Goal: Book appointment/travel/reservation

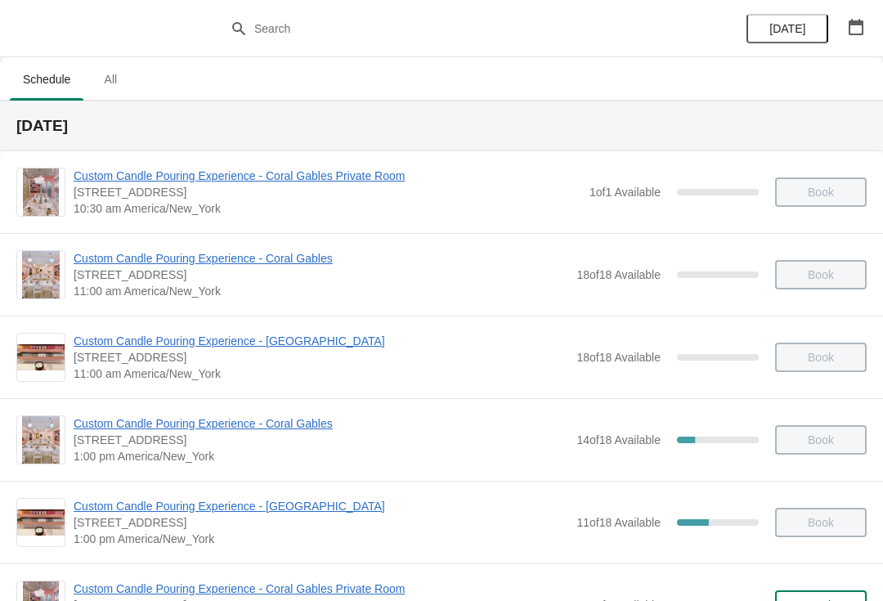
click at [833, 275] on div "Book" at bounding box center [813, 274] width 108 height 29
click at [789, 38] on button "[DATE]" at bounding box center [788, 28] width 82 height 29
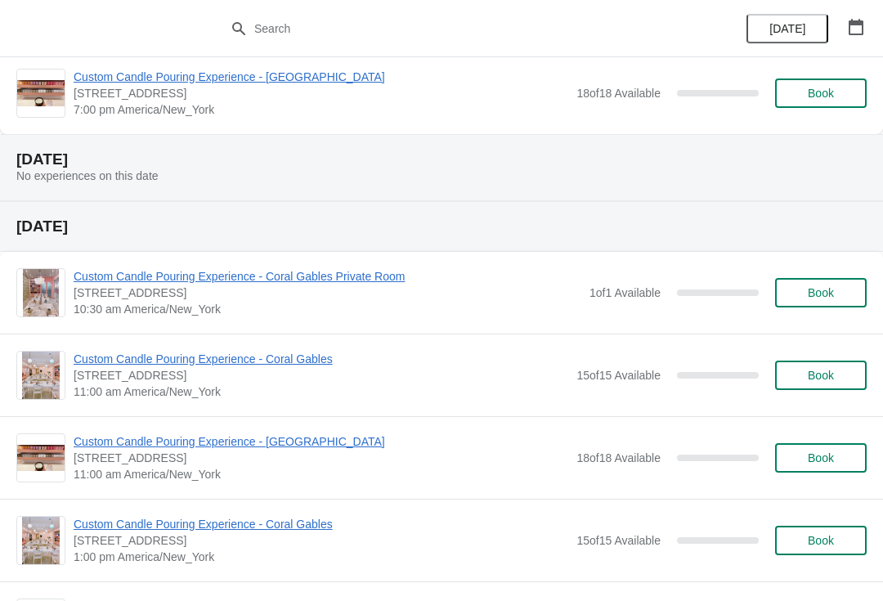
scroll to position [1088, 0]
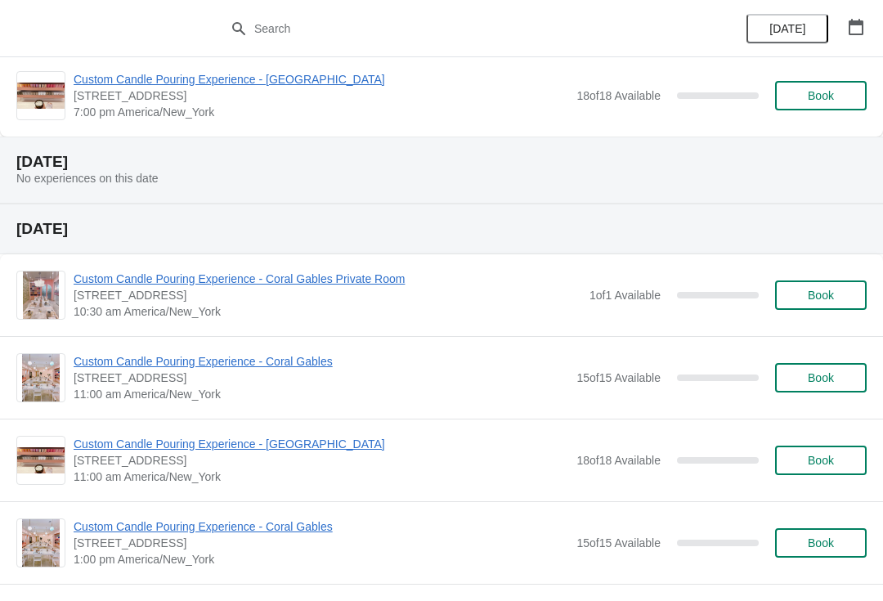
click at [833, 381] on span "Book" at bounding box center [821, 377] width 26 height 13
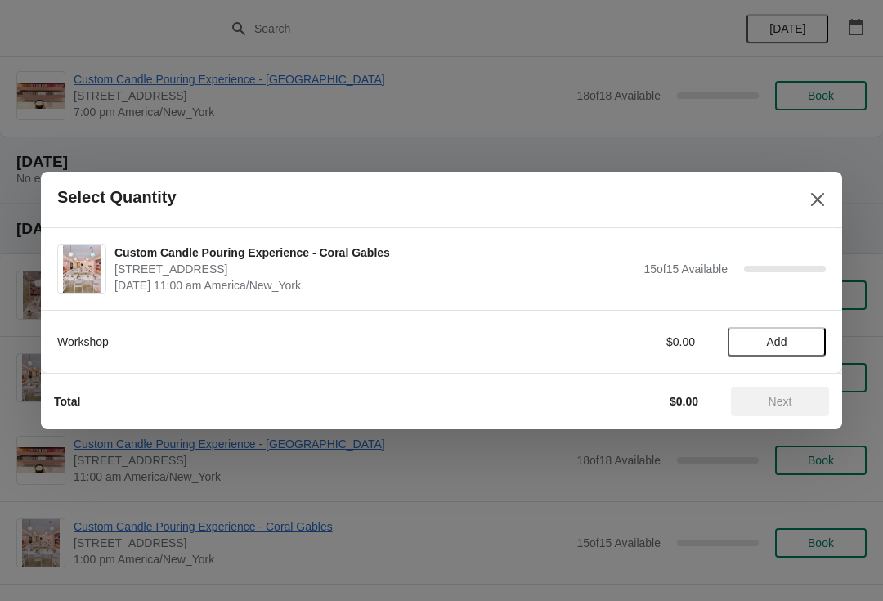
click at [803, 336] on span "Add" at bounding box center [777, 341] width 69 height 13
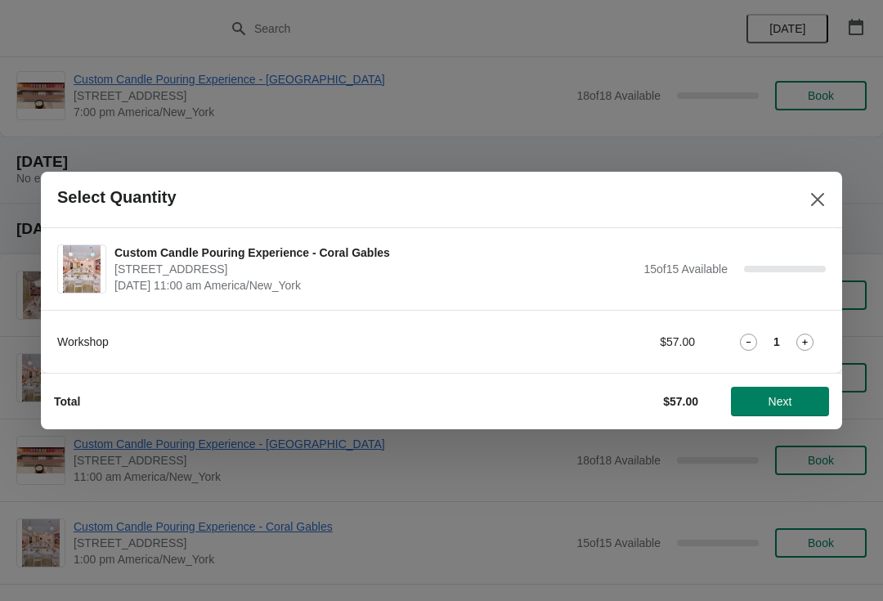
click at [779, 410] on button "Next" at bounding box center [780, 401] width 98 height 29
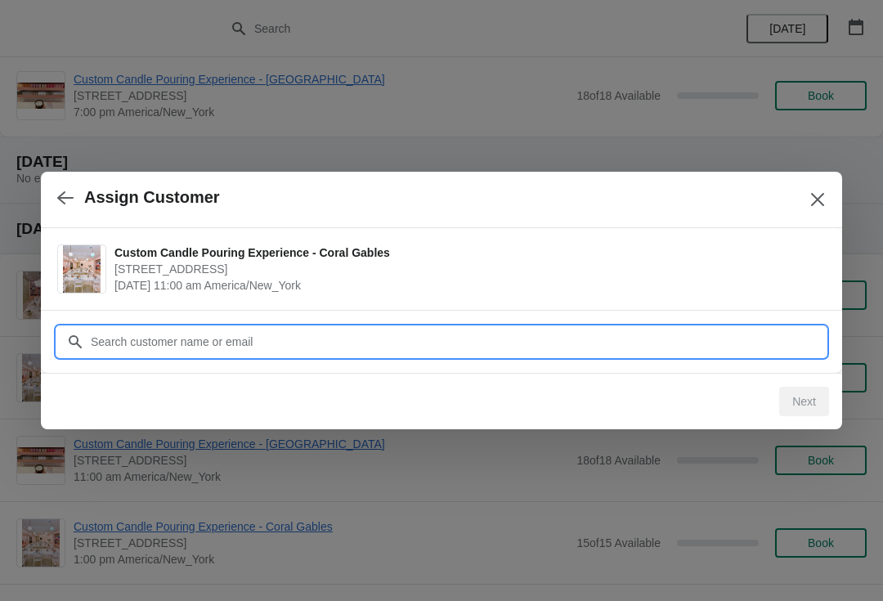
click at [559, 344] on input "Customer" at bounding box center [458, 341] width 736 height 29
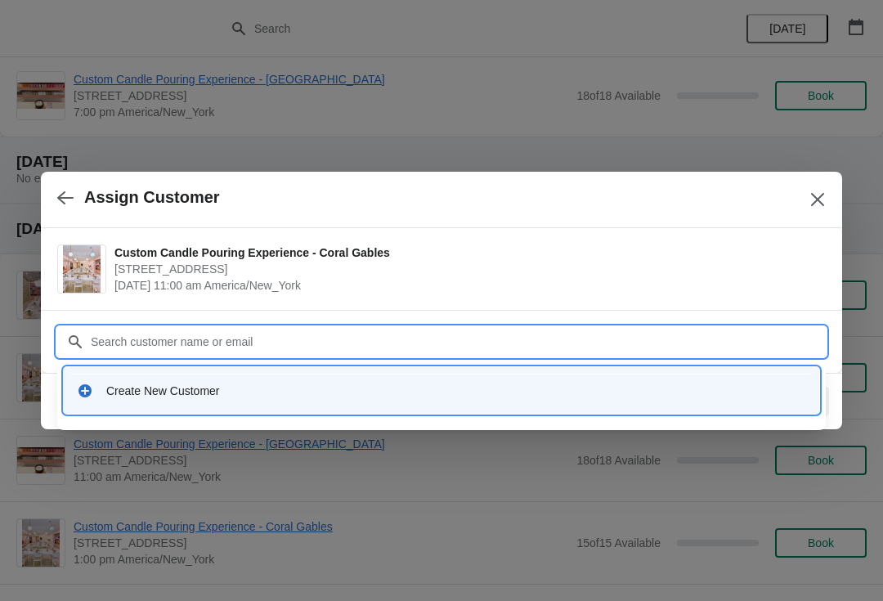
click at [568, 403] on div "Create New Customer" at bounding box center [441, 391] width 743 height 34
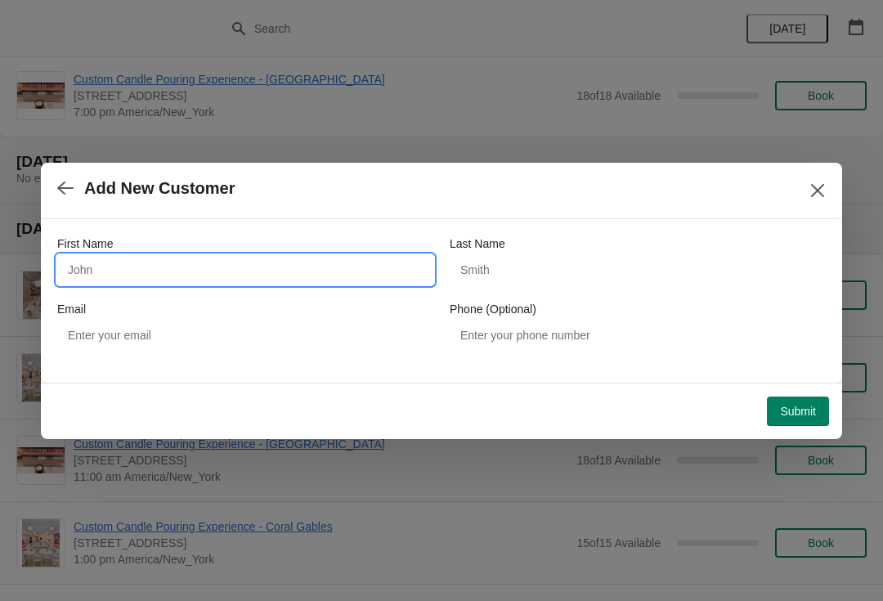
click at [253, 264] on input "First Name" at bounding box center [245, 269] width 376 height 29
type input "[PERSON_NAME]"
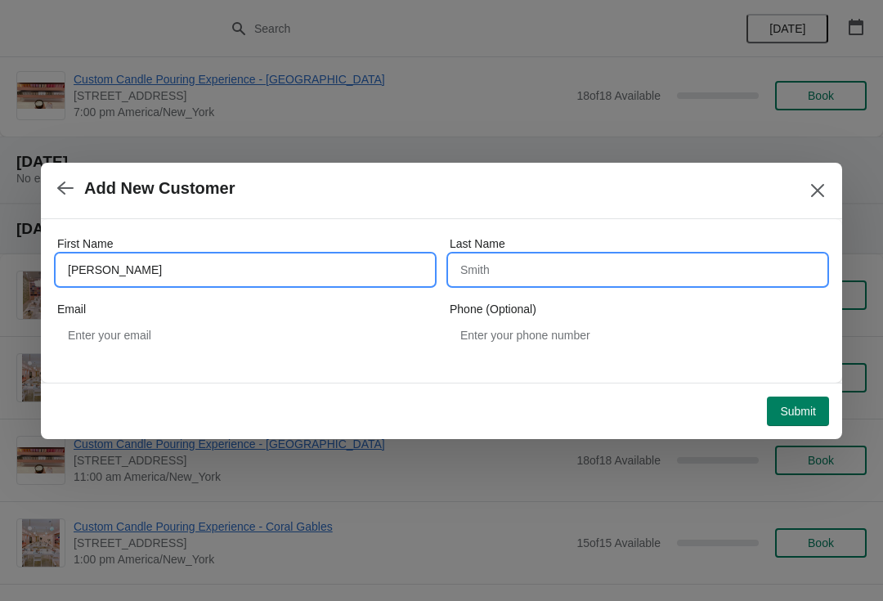
click at [500, 281] on input "Last Name" at bounding box center [638, 269] width 376 height 29
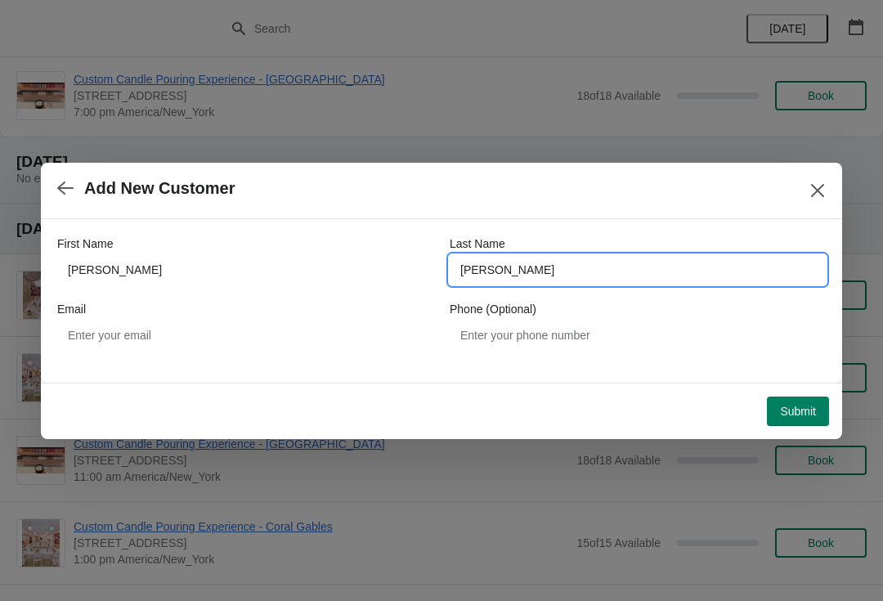
type input "[PERSON_NAME]"
click at [797, 411] on span "Submit" at bounding box center [798, 411] width 36 height 13
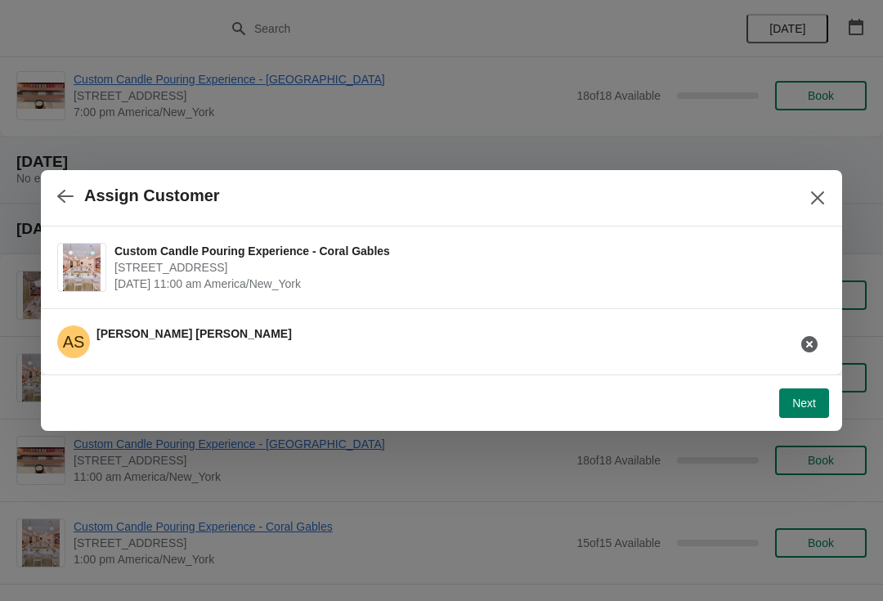
click at [62, 211] on button "button" at bounding box center [65, 196] width 29 height 32
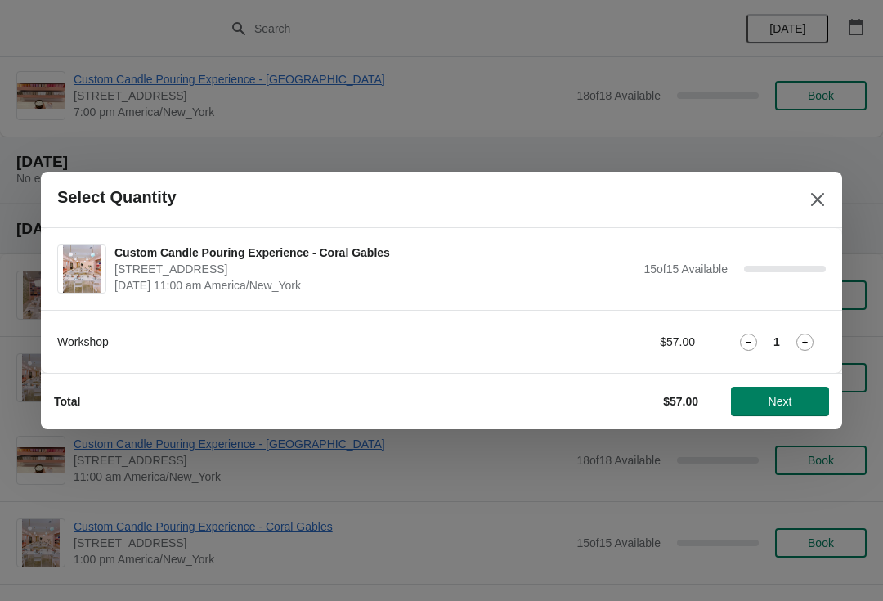
click at [798, 407] on span "Next" at bounding box center [780, 401] width 72 height 13
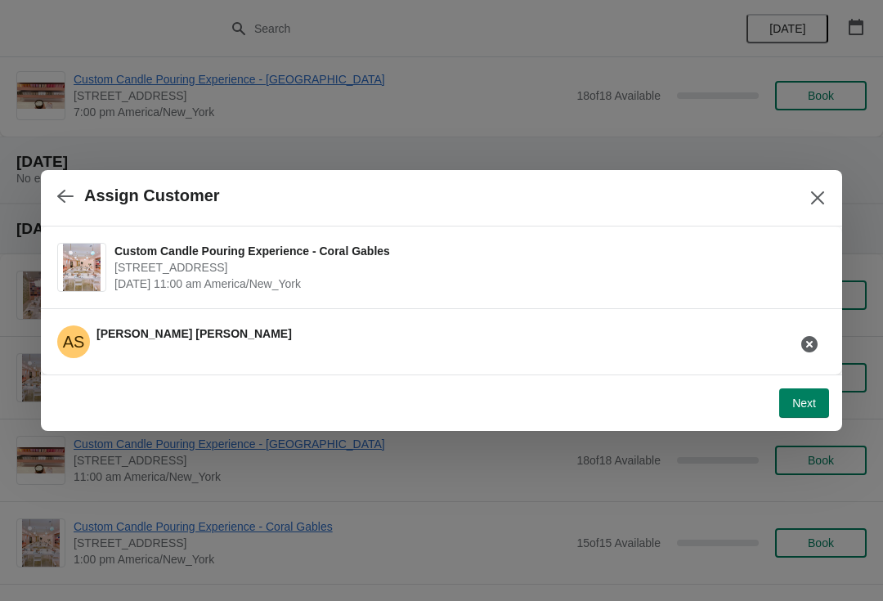
click at [712, 333] on div "AS [PERSON_NAME]" at bounding box center [435, 335] width 782 height 46
click at [806, 343] on icon "button" at bounding box center [810, 344] width 16 height 16
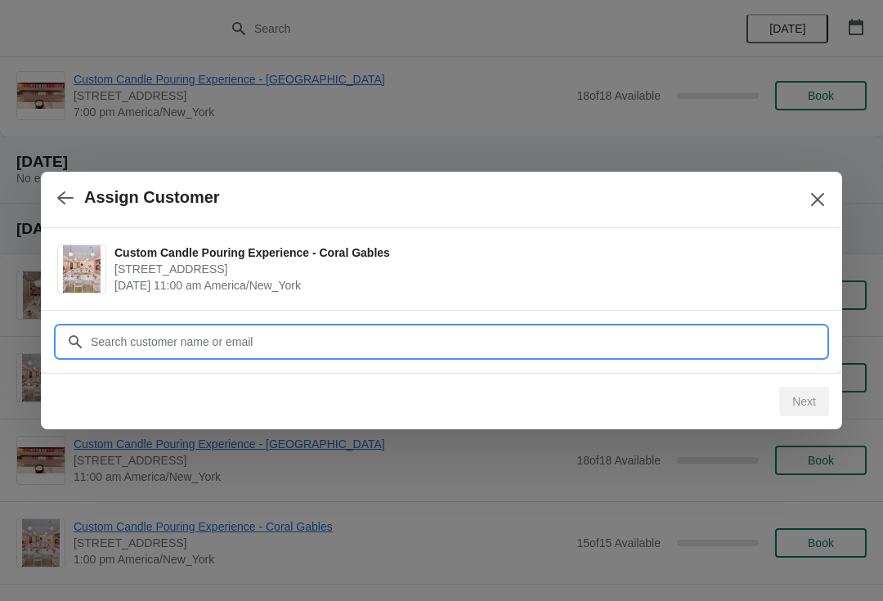
click at [616, 330] on input "Customer" at bounding box center [458, 341] width 736 height 29
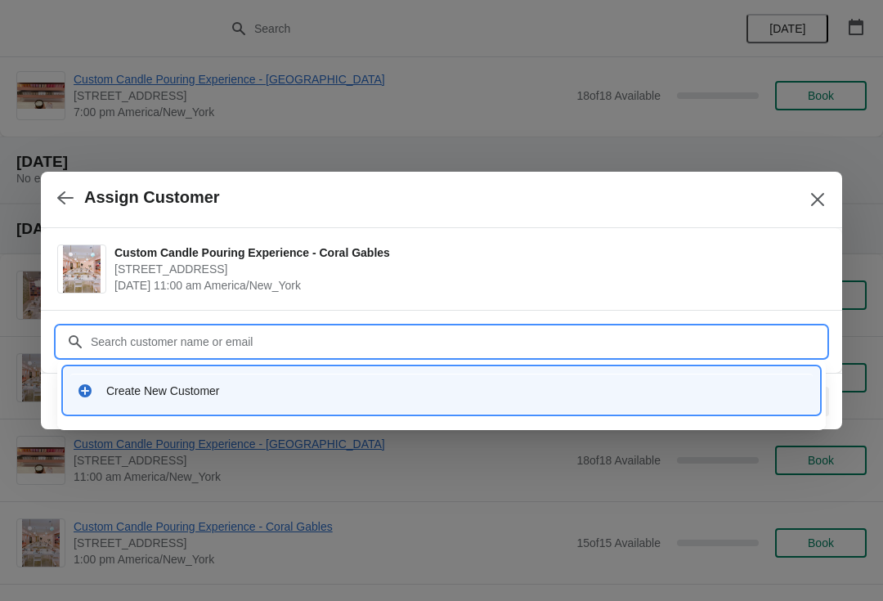
click at [564, 403] on div "Create New Customer" at bounding box center [441, 391] width 743 height 34
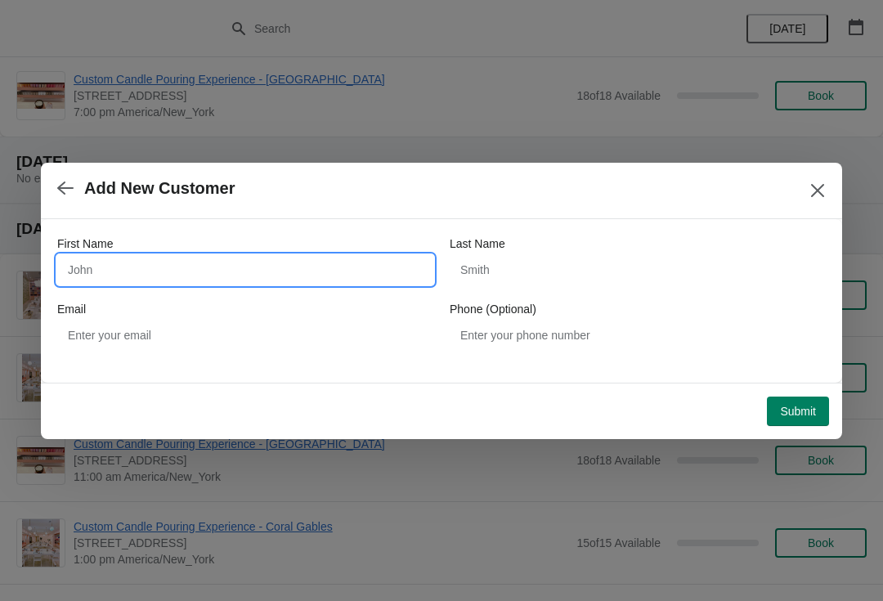
click at [358, 263] on input "First Name" at bounding box center [245, 269] width 376 height 29
type input "[PERSON_NAME]"
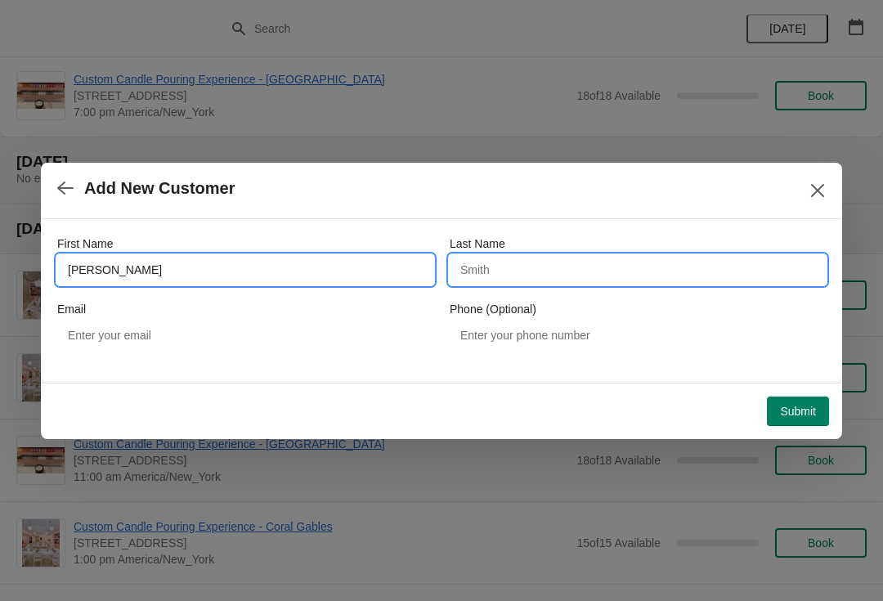
click at [623, 263] on input "Last Name" at bounding box center [638, 269] width 376 height 29
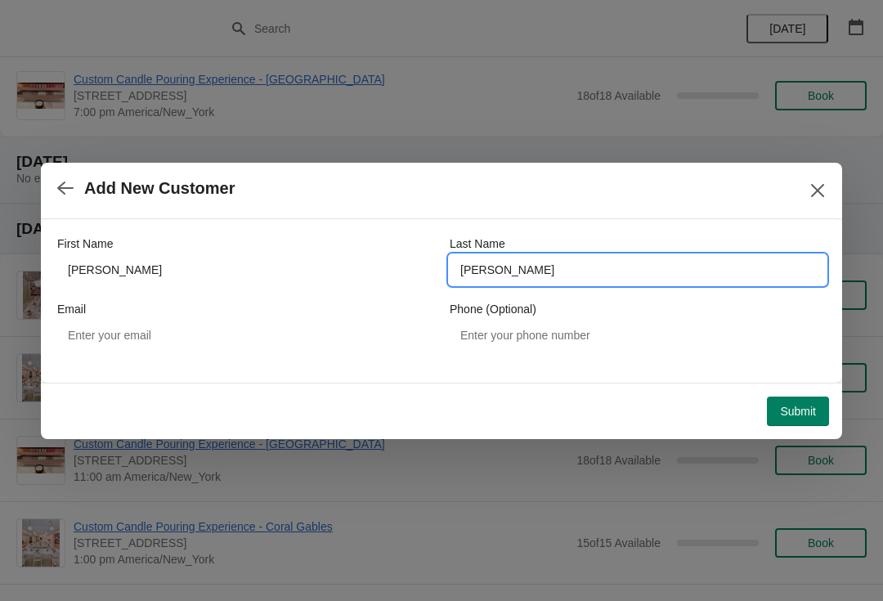
type input "[PERSON_NAME]"
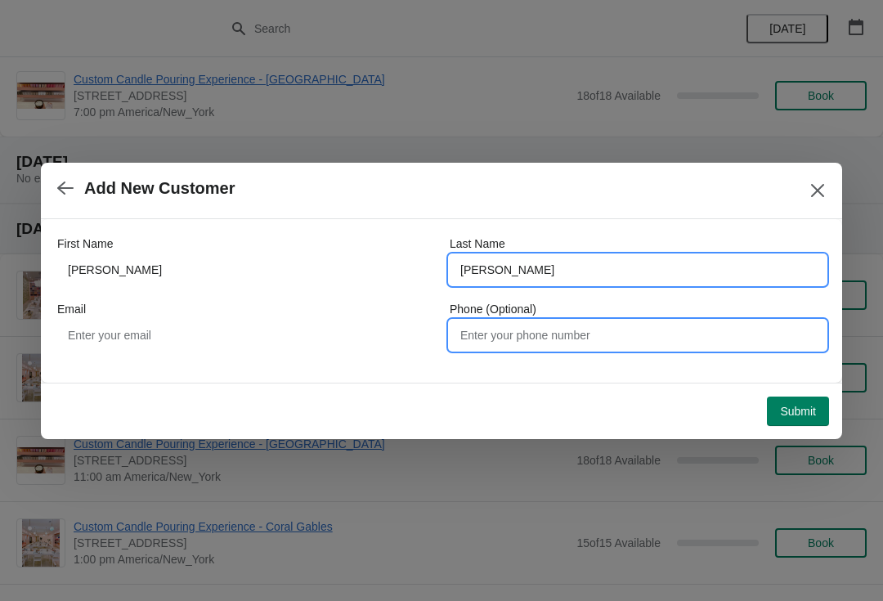
click at [654, 345] on input "Phone (Optional)" at bounding box center [638, 335] width 376 height 29
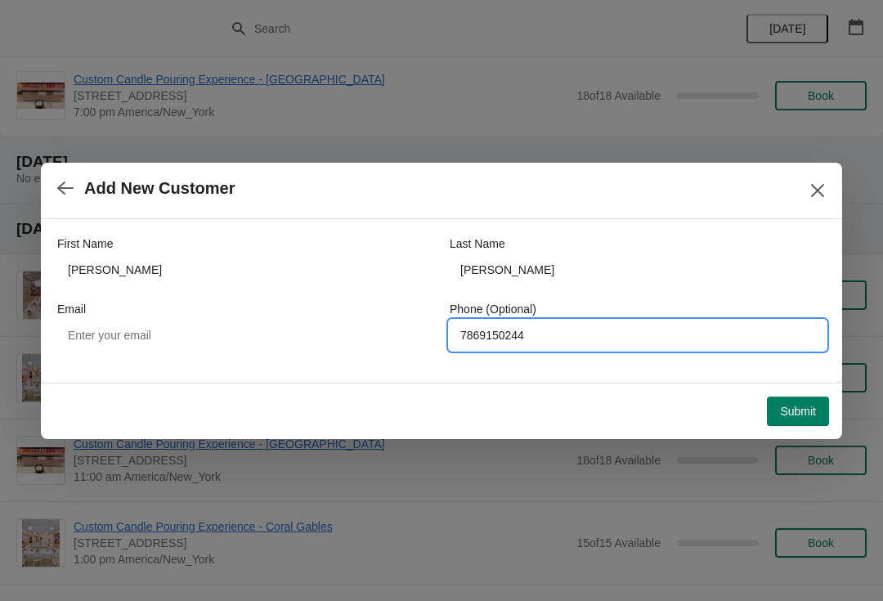
type input "7869150244"
click at [800, 414] on span "Submit" at bounding box center [798, 411] width 36 height 13
click at [670, 335] on input "7869150244" at bounding box center [638, 335] width 376 height 29
click at [654, 342] on input "7869150244" at bounding box center [638, 335] width 376 height 29
click at [657, 333] on input "7869150244" at bounding box center [638, 335] width 376 height 29
